Goal: Find contact information: Find contact information

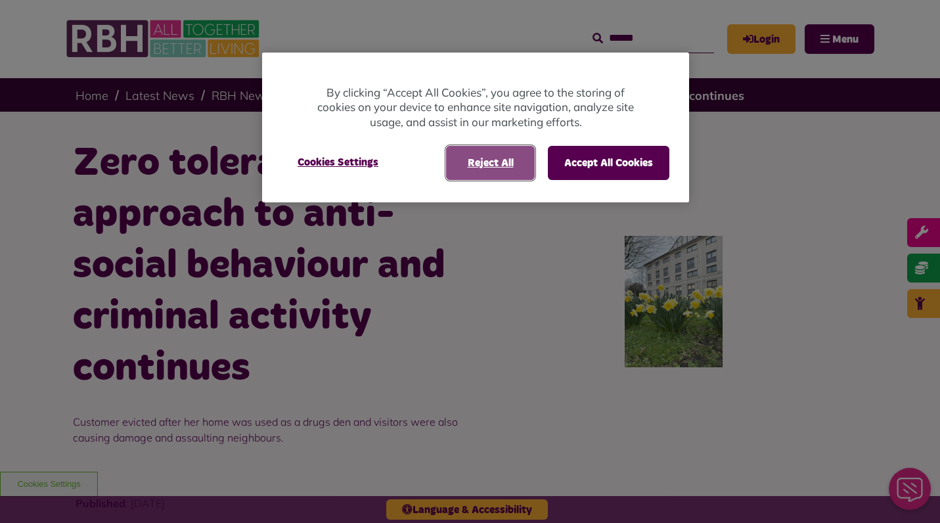
click at [495, 169] on button "Reject All" at bounding box center [490, 163] width 89 height 34
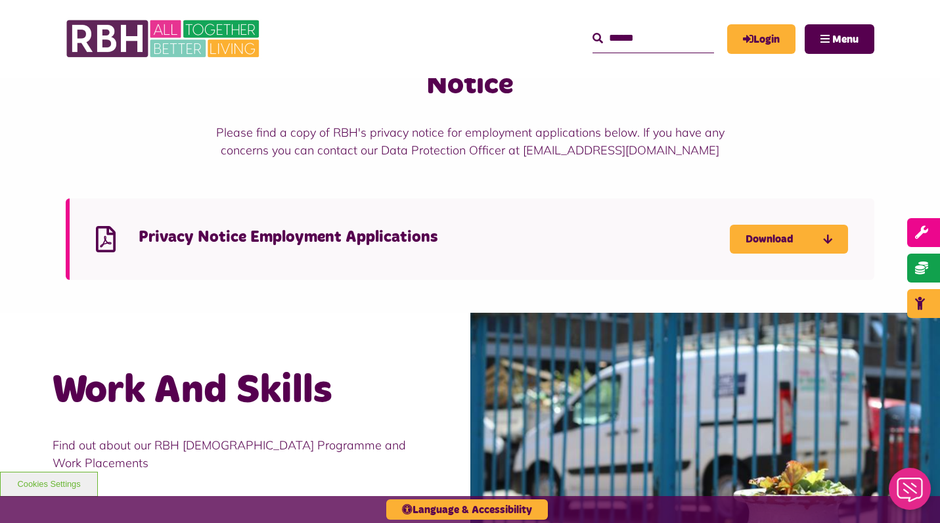
scroll to position [959, 0]
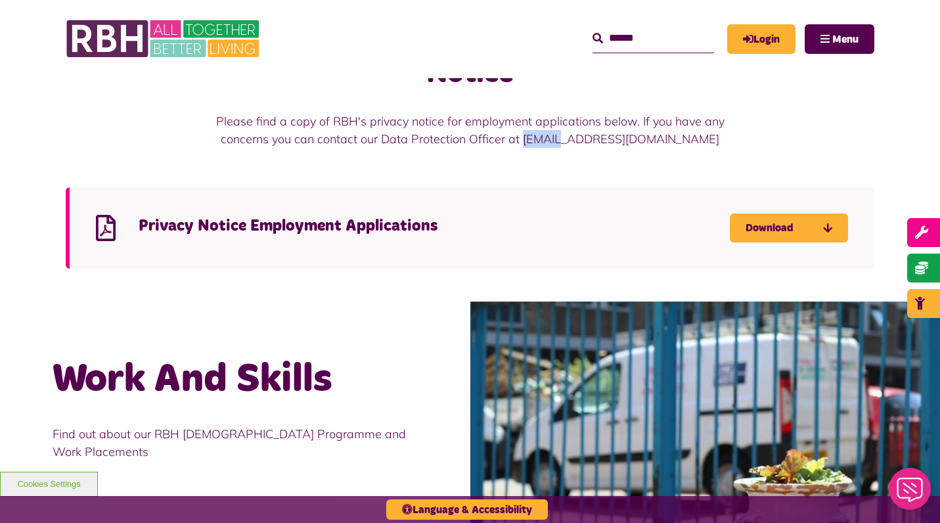
drag, startPoint x: 575, startPoint y: 116, endPoint x: 621, endPoint y: 121, distance: 45.5
click at [621, 121] on p "Please find a copy of RBH's privacy notice for employment applications below. I…" at bounding box center [469, 129] width 539 height 35
click at [732, 133] on div "Employment Applications Privacy Notice Please find a copy of RBH's privacy noti…" at bounding box center [470, 143] width 808 height 251
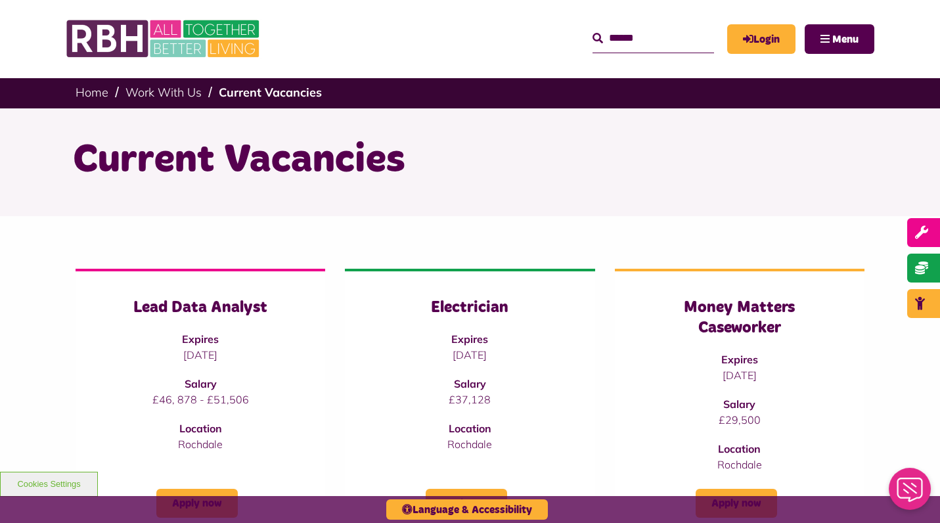
scroll to position [0, 0]
